Goal: Obtain resource: Download file/media

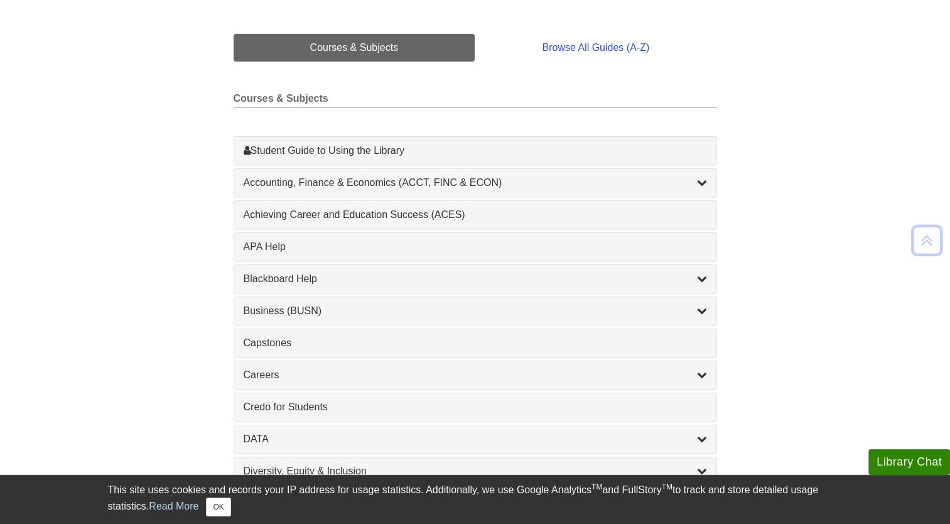
scroll to position [291, 0]
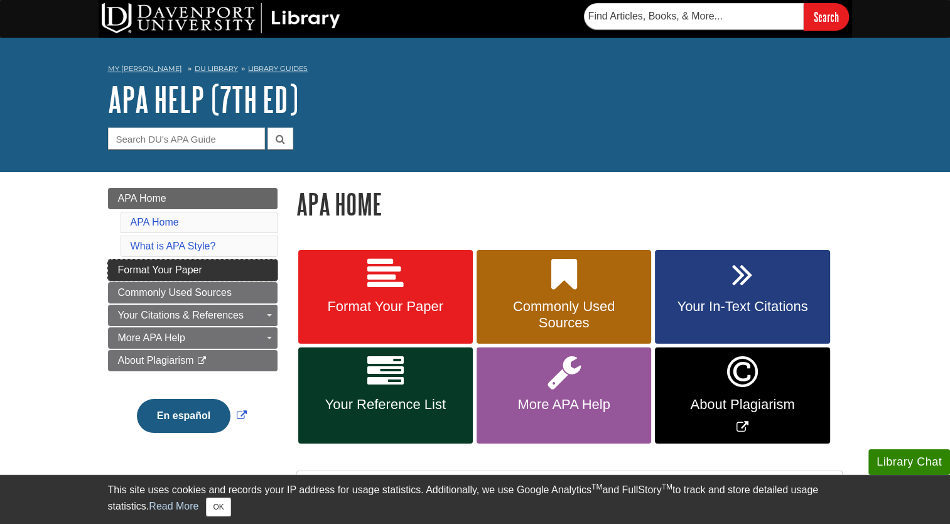
click at [246, 268] on link "Format Your Paper" at bounding box center [193, 269] width 170 height 21
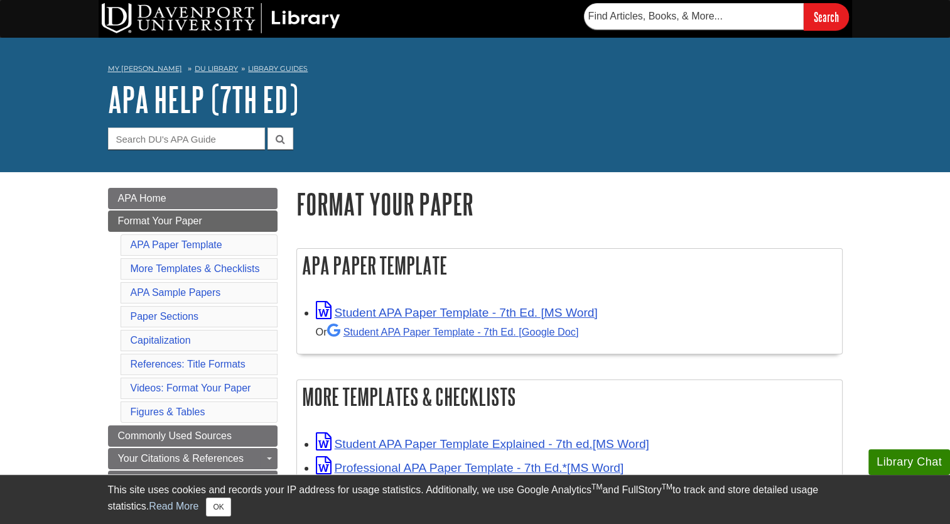
click at [693, 348] on div "Student APA Paper Template - 7th Ed. [MS Word] Or Student APA Paper Template - …" at bounding box center [569, 323] width 545 height 62
